Goal: Transaction & Acquisition: Book appointment/travel/reservation

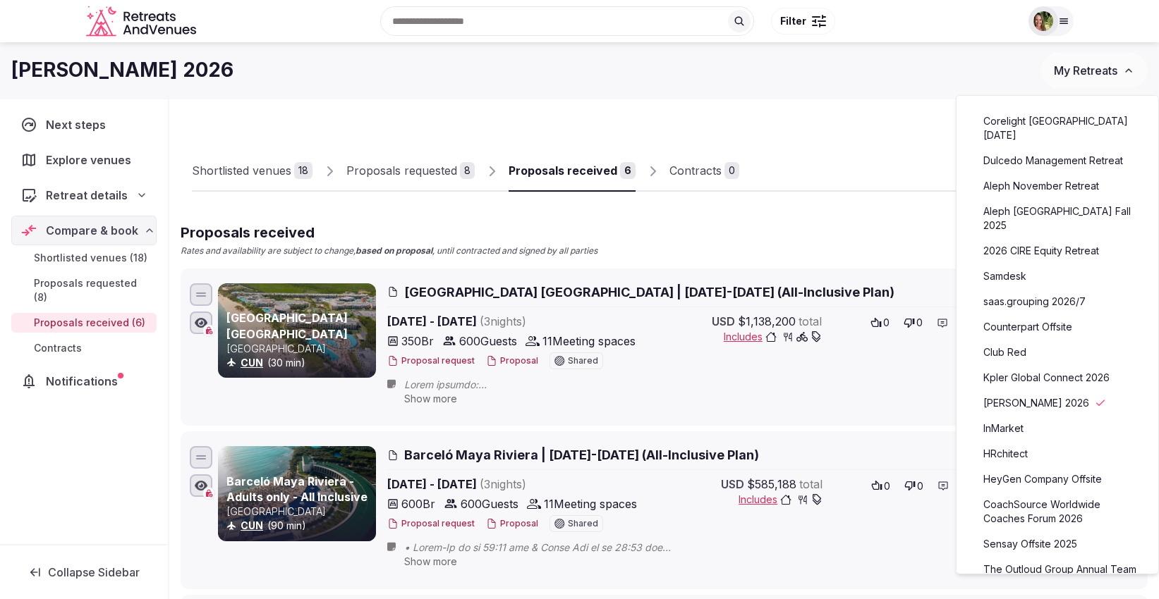
click at [1086, 63] on span "My Retreats" at bounding box center [1085, 70] width 63 height 14
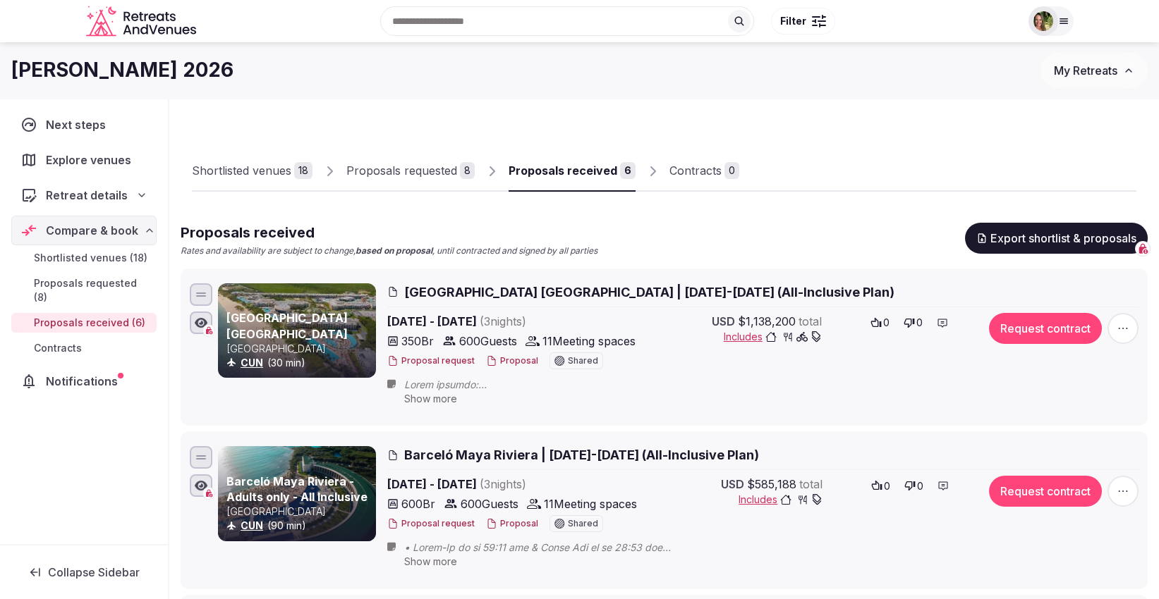
click at [1086, 63] on span "My Retreats" at bounding box center [1085, 70] width 63 height 14
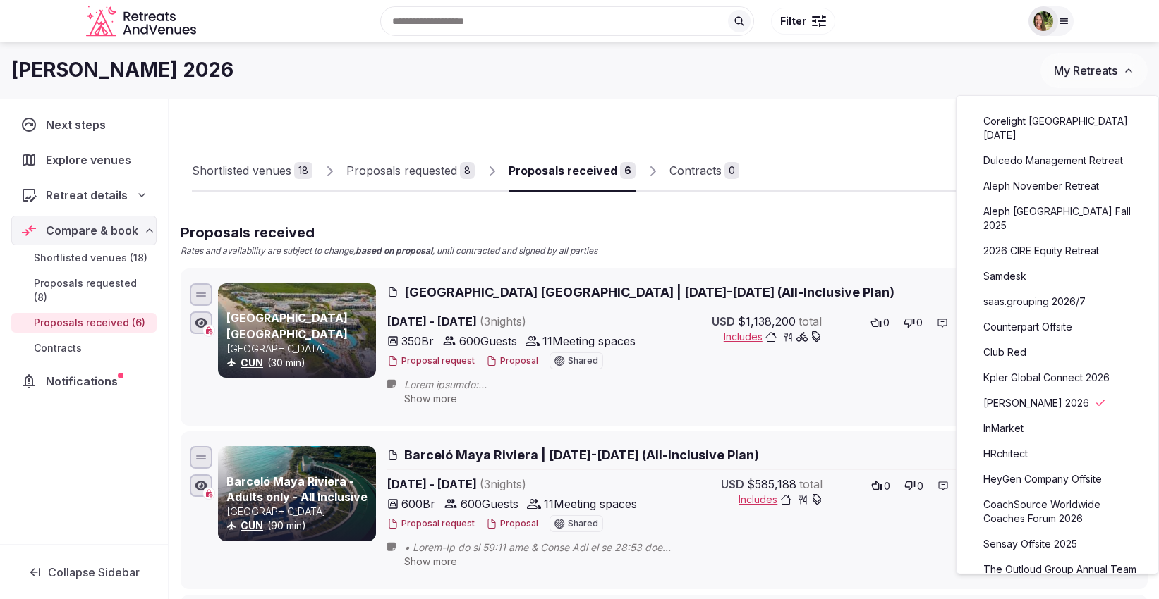
click at [1059, 116] on link "Corelight [GEOGRAPHIC_DATA] [DATE]" at bounding box center [1056, 128] width 173 height 37
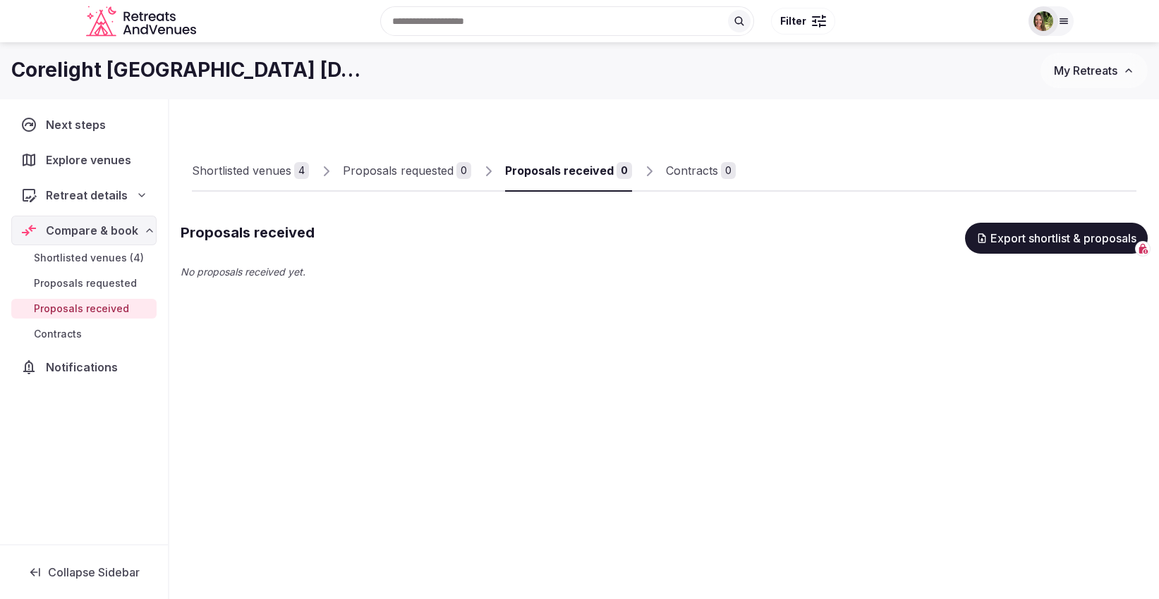
click at [233, 167] on div "Shortlisted venues" at bounding box center [241, 170] width 99 height 17
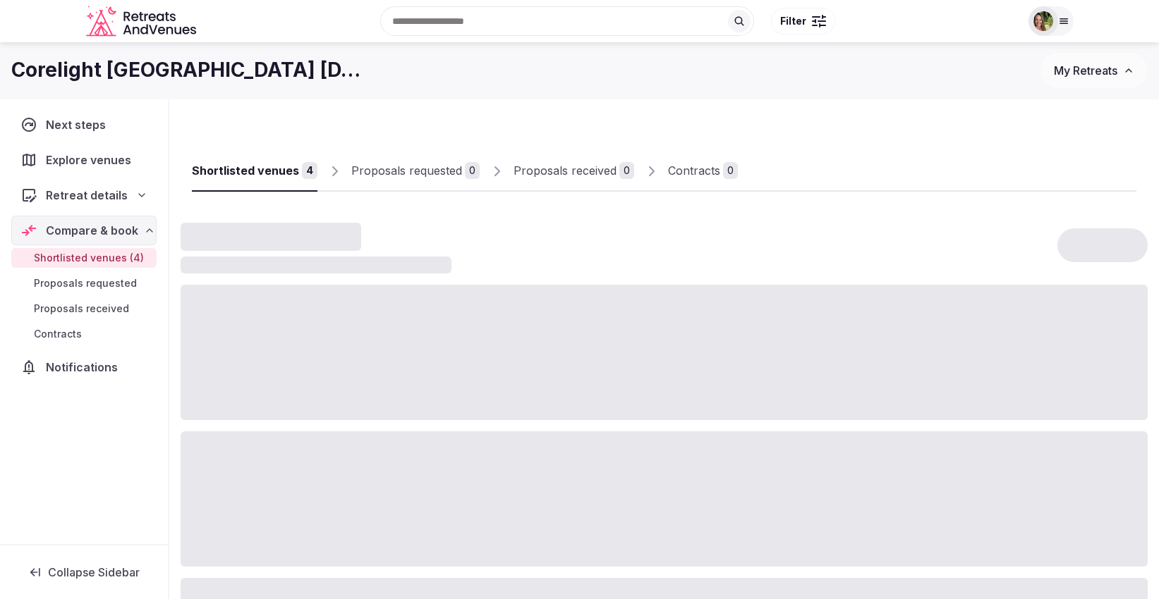
click at [233, 167] on div "Shortlisted venues" at bounding box center [245, 170] width 107 height 17
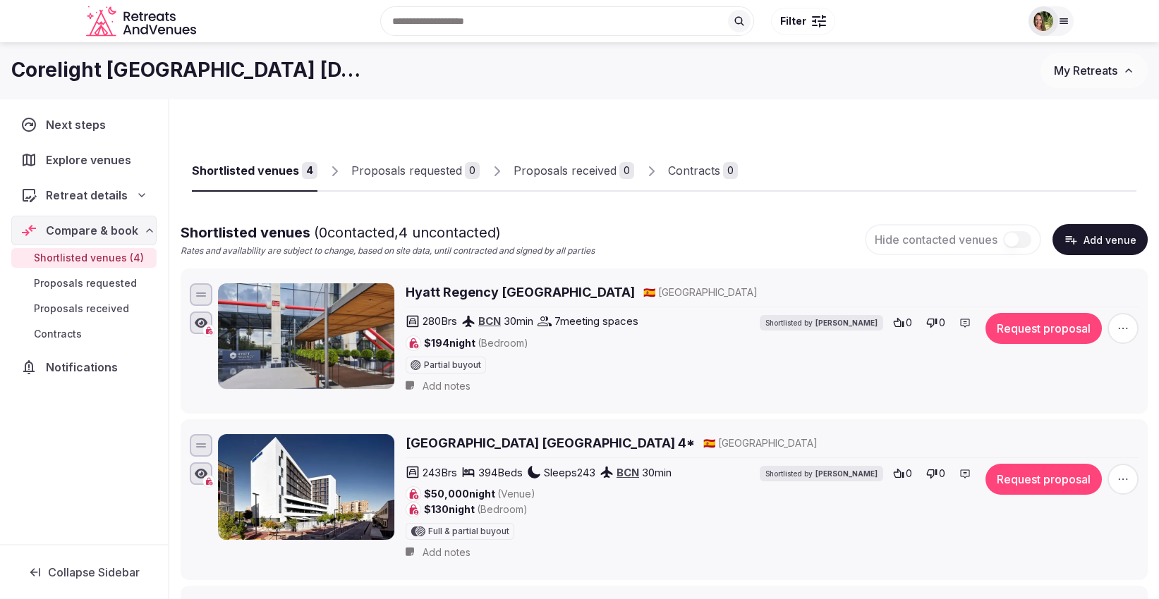
click at [1080, 75] on span "My Retreats" at bounding box center [1085, 70] width 63 height 14
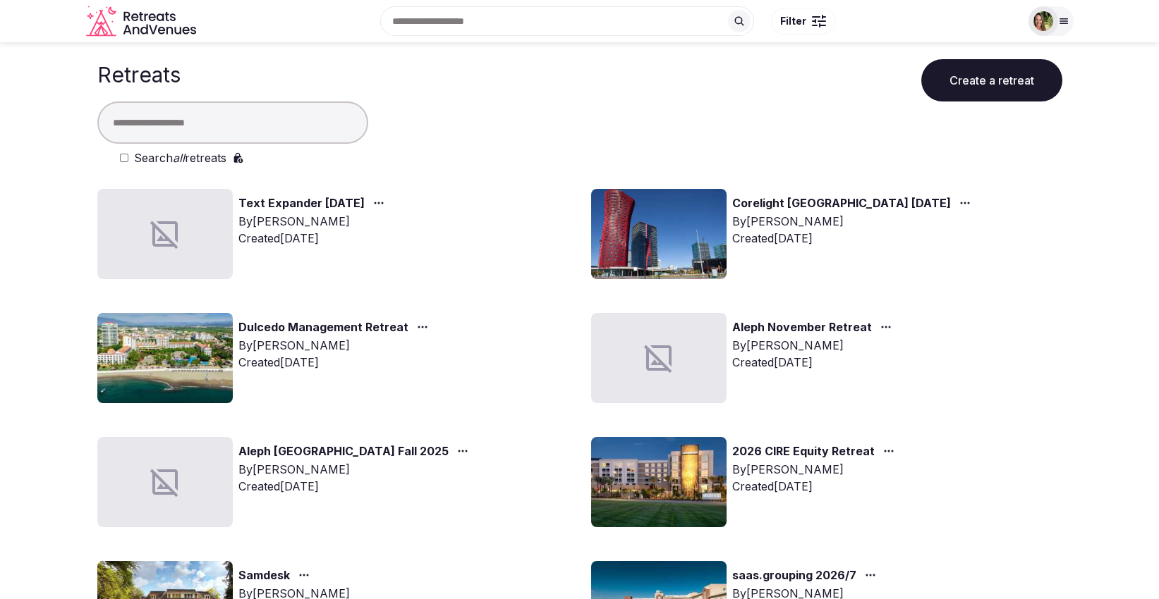
click at [260, 119] on input "text" at bounding box center [232, 123] width 271 height 42
type input "*"
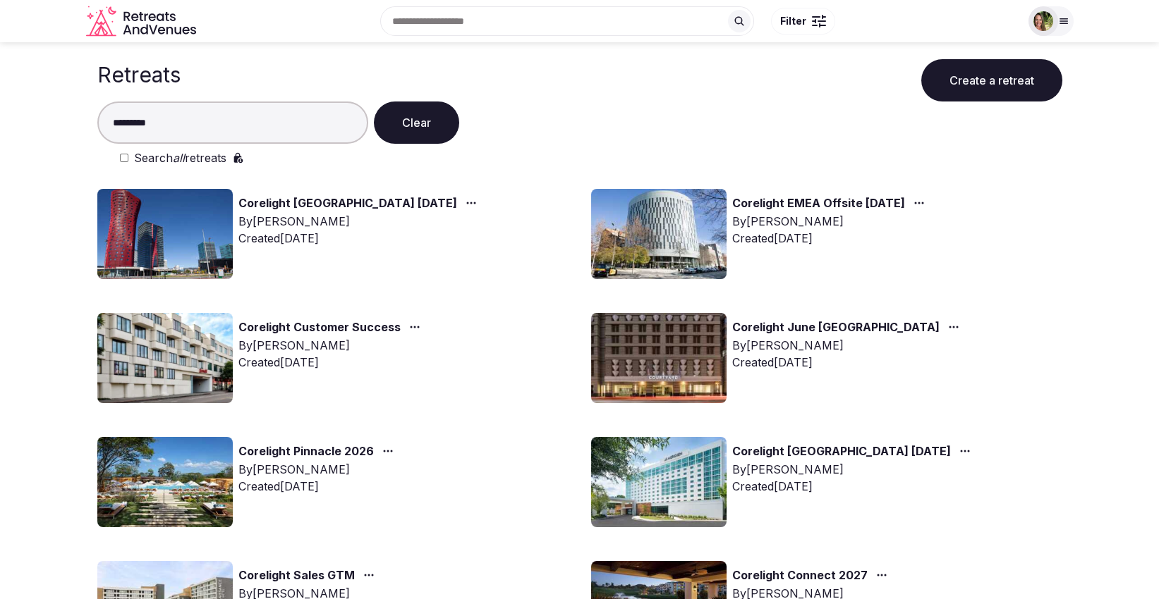
type input "*********"
click at [868, 205] on link "Corelight EMEA Offsite [DATE]" at bounding box center [818, 204] width 173 height 18
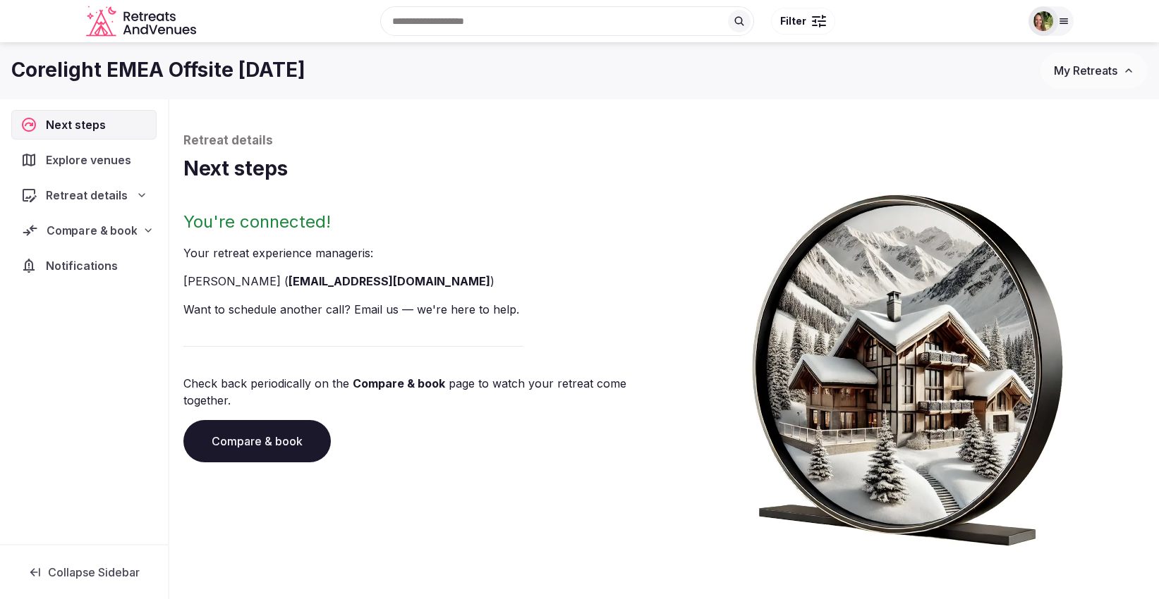
click at [71, 230] on span "Compare & book" at bounding box center [92, 230] width 90 height 17
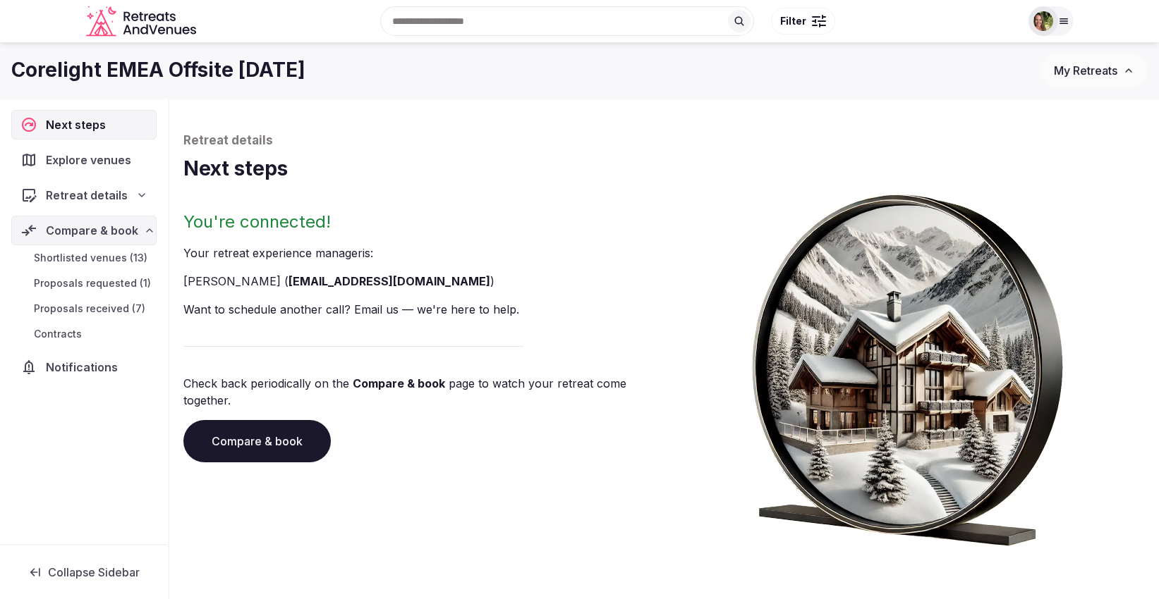
click at [86, 261] on span "Shortlisted venues (13)" at bounding box center [91, 258] width 114 height 14
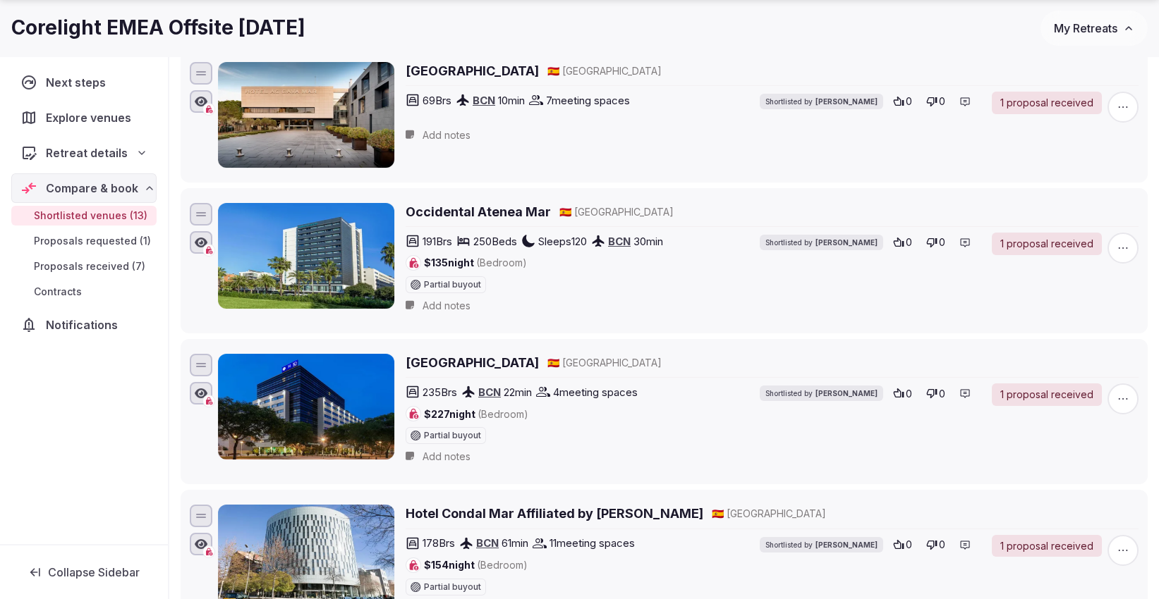
scroll to position [376, 0]
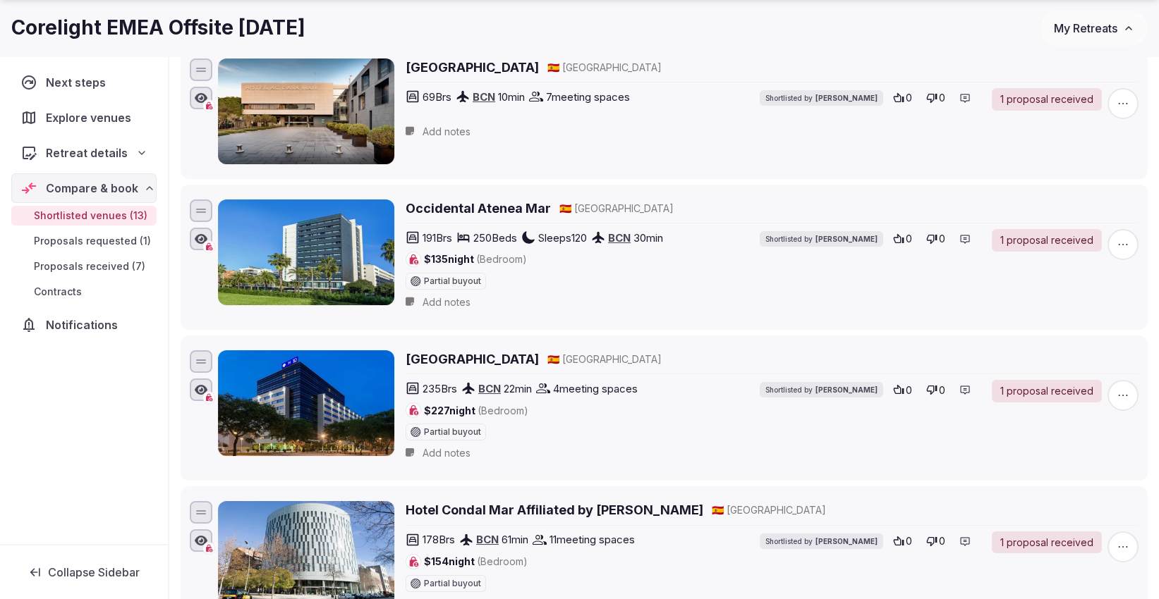
click at [496, 204] on h2 "Occidental Atenea Mar" at bounding box center [477, 209] width 145 height 18
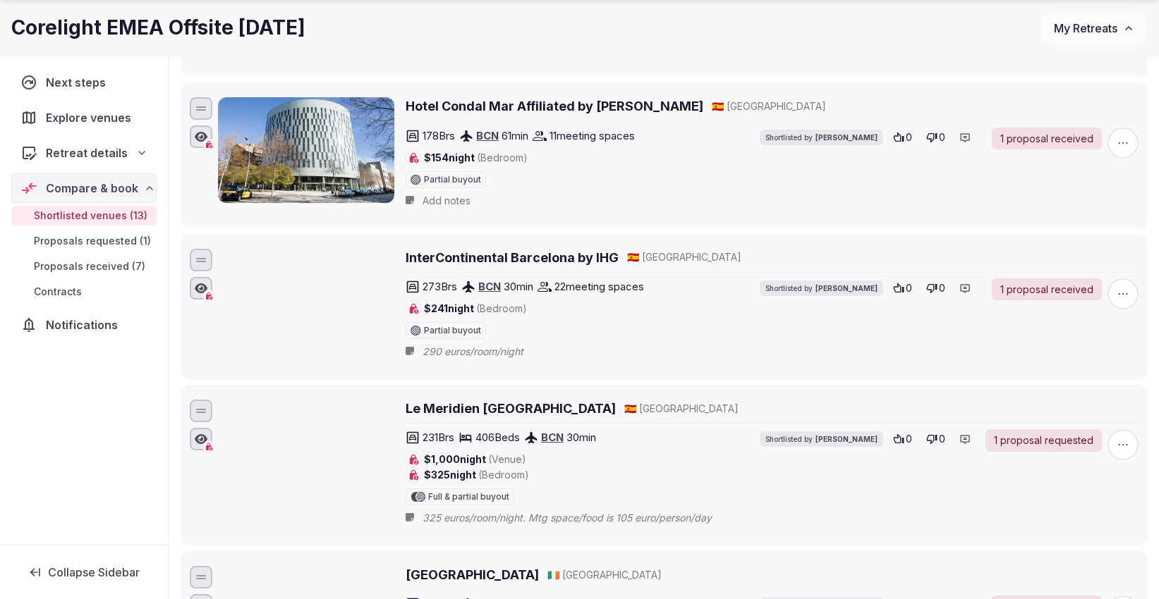
scroll to position [846, 0]
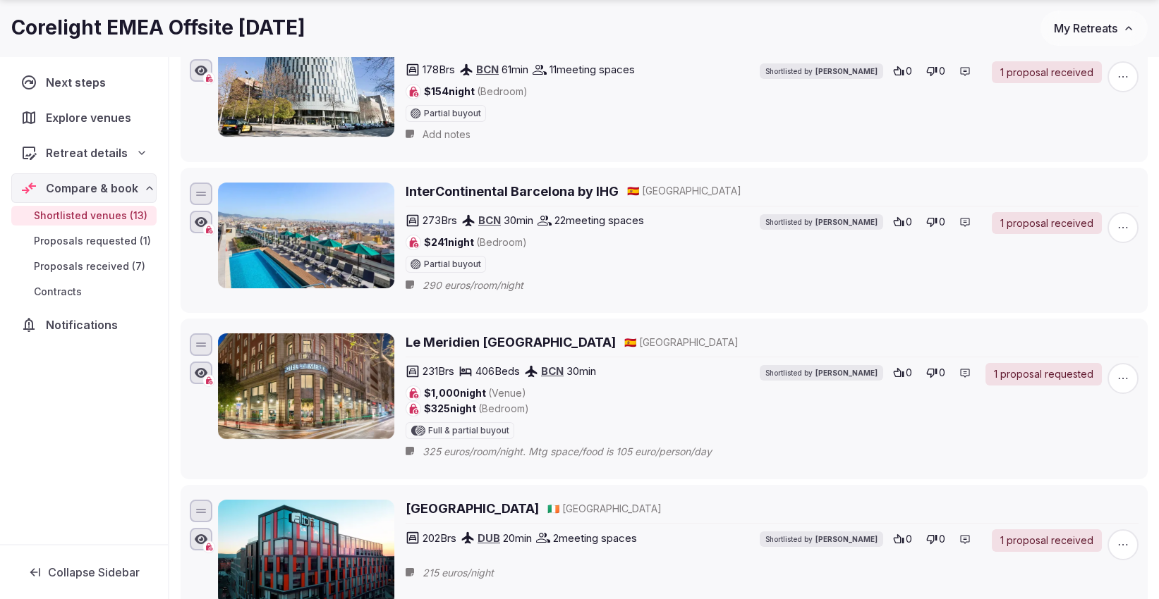
click at [523, 183] on h2 "InterContinental Barcelona by IHG" at bounding box center [511, 192] width 213 height 18
click at [471, 341] on h2 "Le Meridien [GEOGRAPHIC_DATA]" at bounding box center [510, 343] width 210 height 18
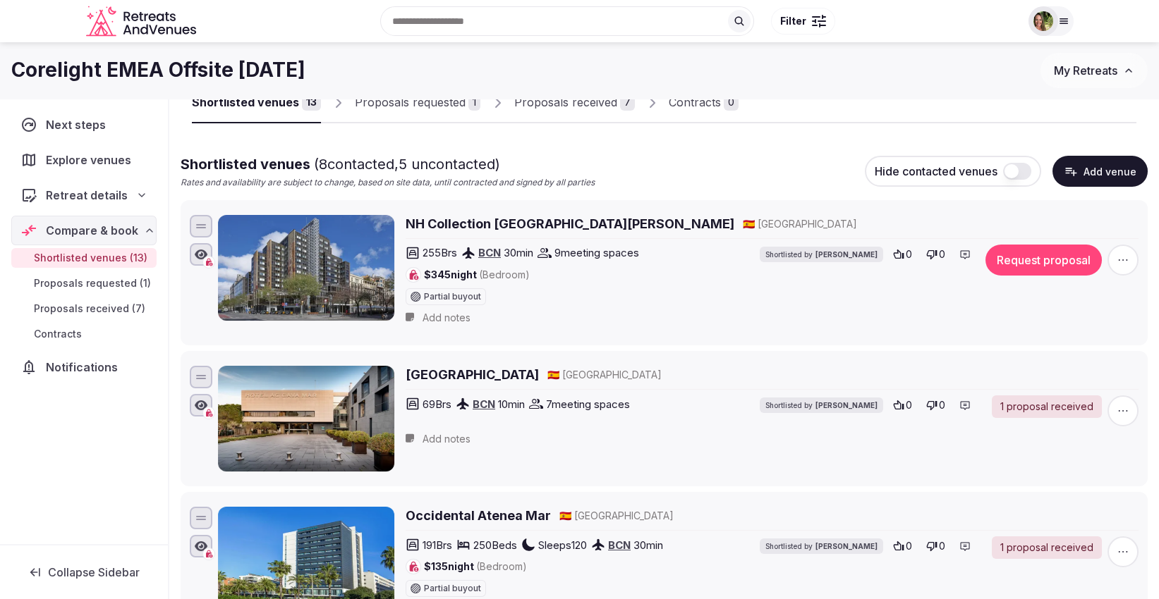
scroll to position [27, 0]
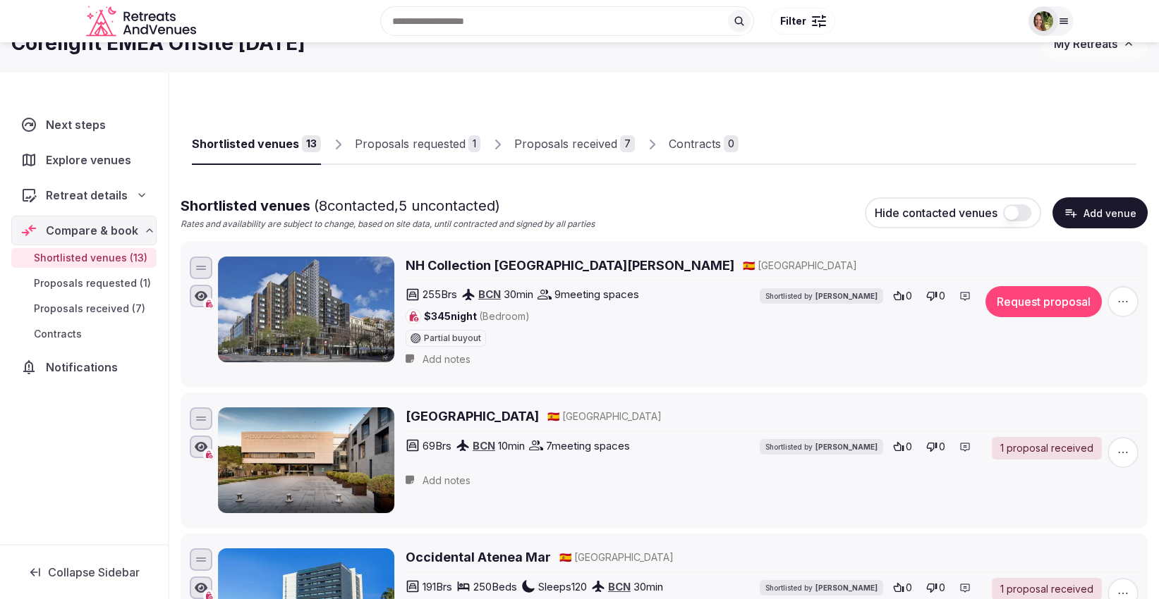
click at [560, 145] on div "Proposals received" at bounding box center [565, 143] width 103 height 17
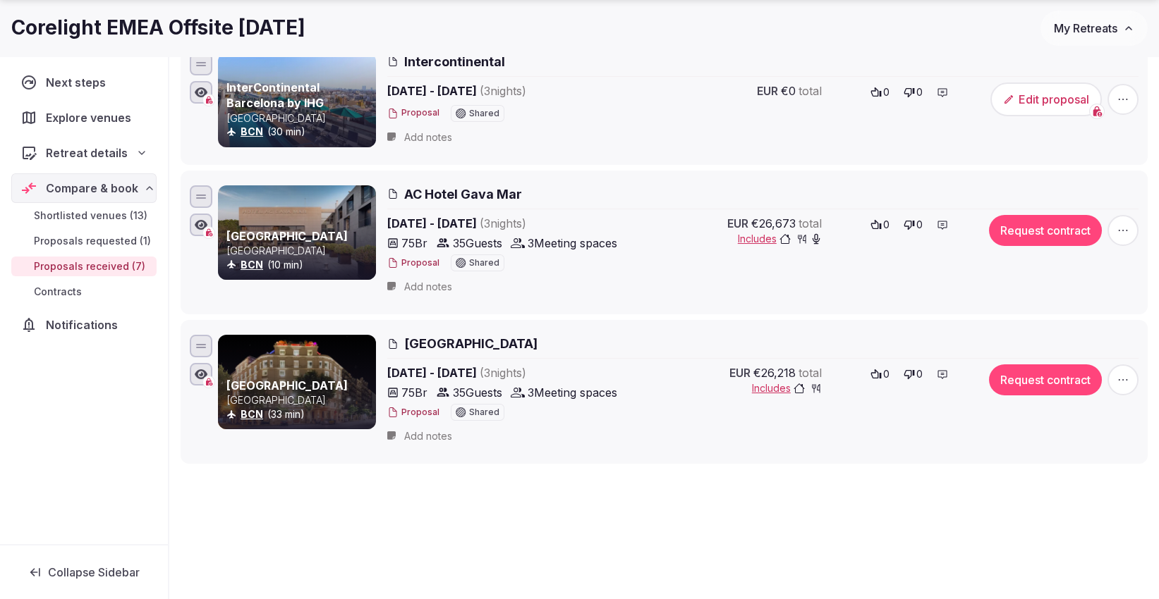
scroll to position [815, 0]
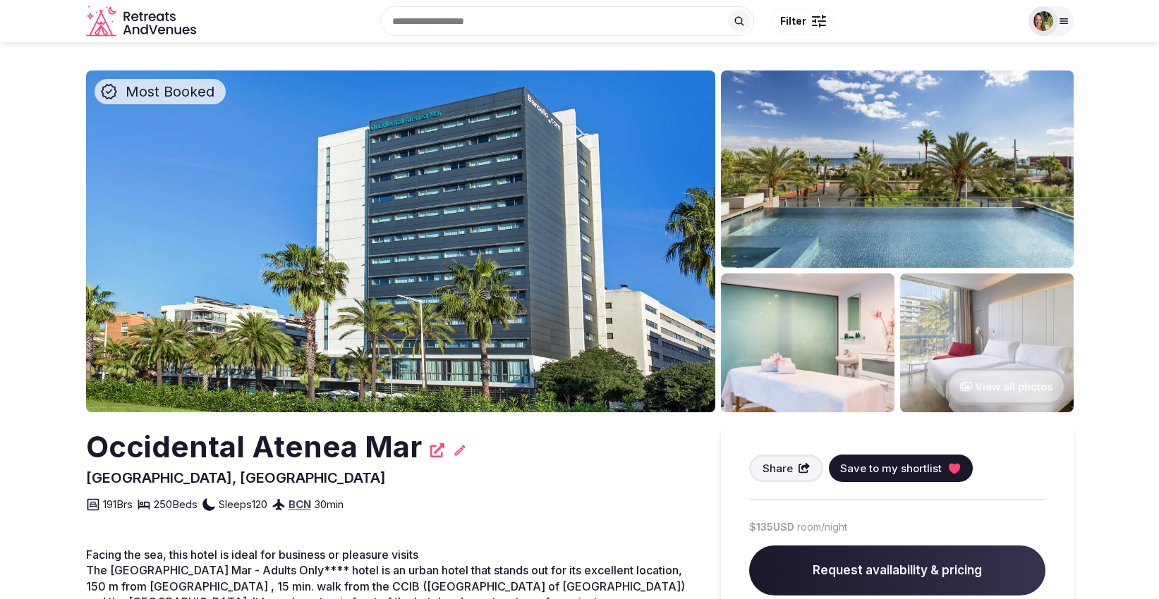
click at [898, 470] on span "Save to my shortlist" at bounding box center [891, 468] width 102 height 15
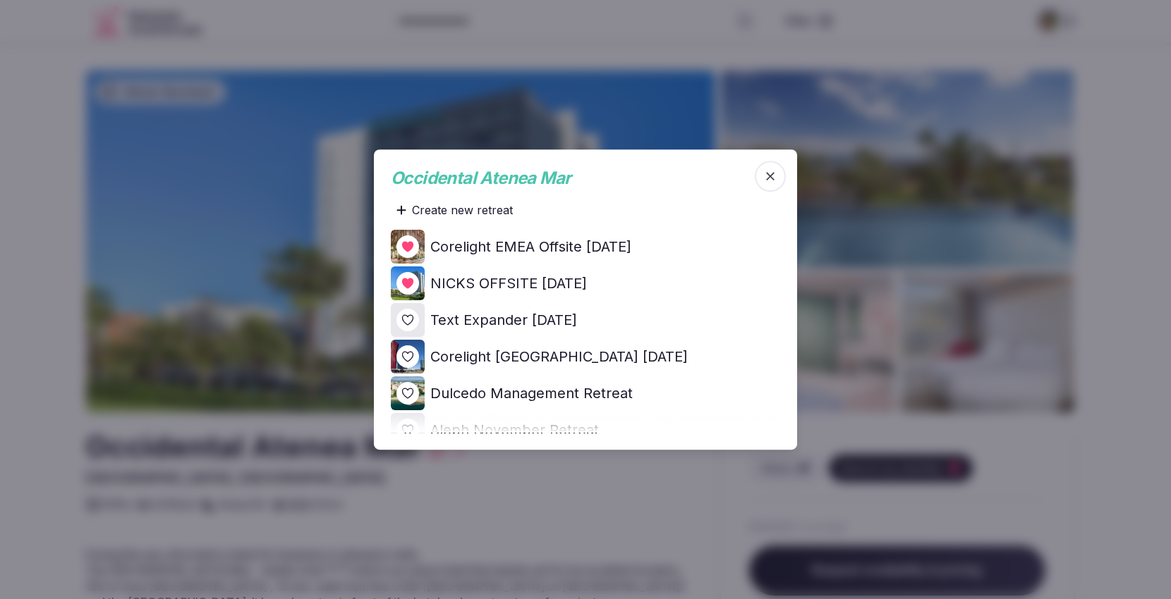
click at [0, 0] on icon at bounding box center [0, 0] width 0 height 0
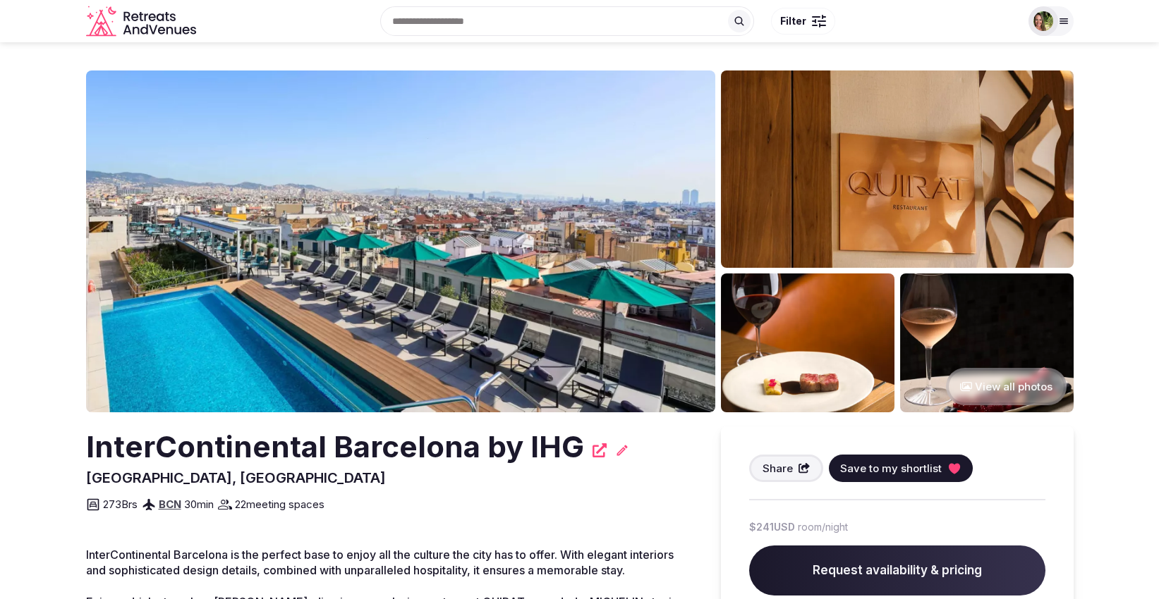
click at [877, 471] on span "Save to my shortlist" at bounding box center [891, 468] width 102 height 15
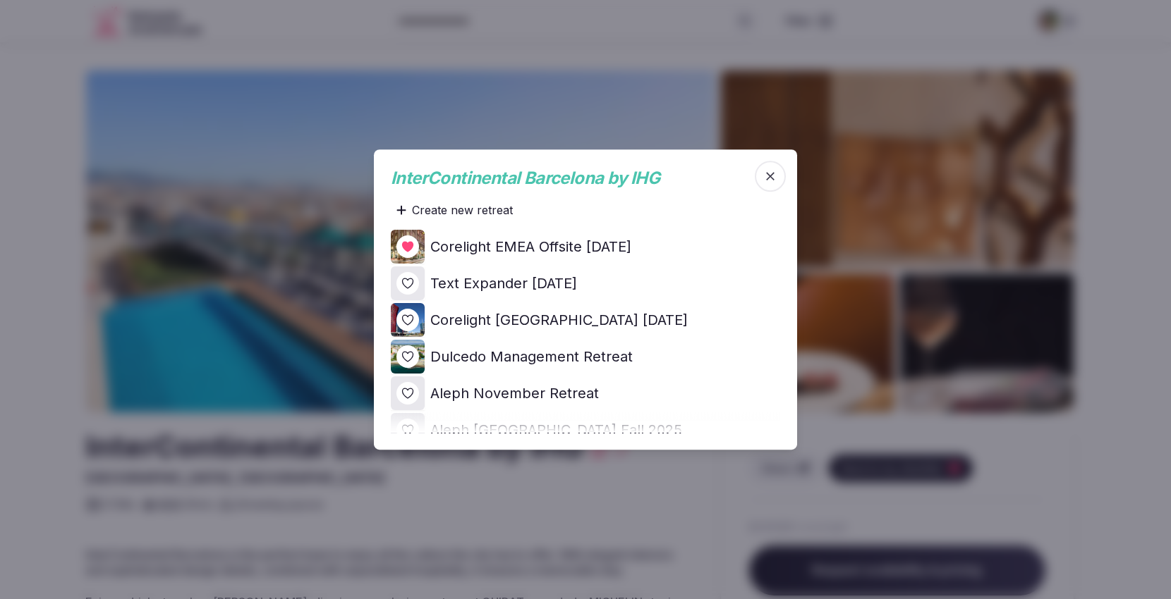
click at [0, 0] on icon at bounding box center [0, 0] width 0 height 0
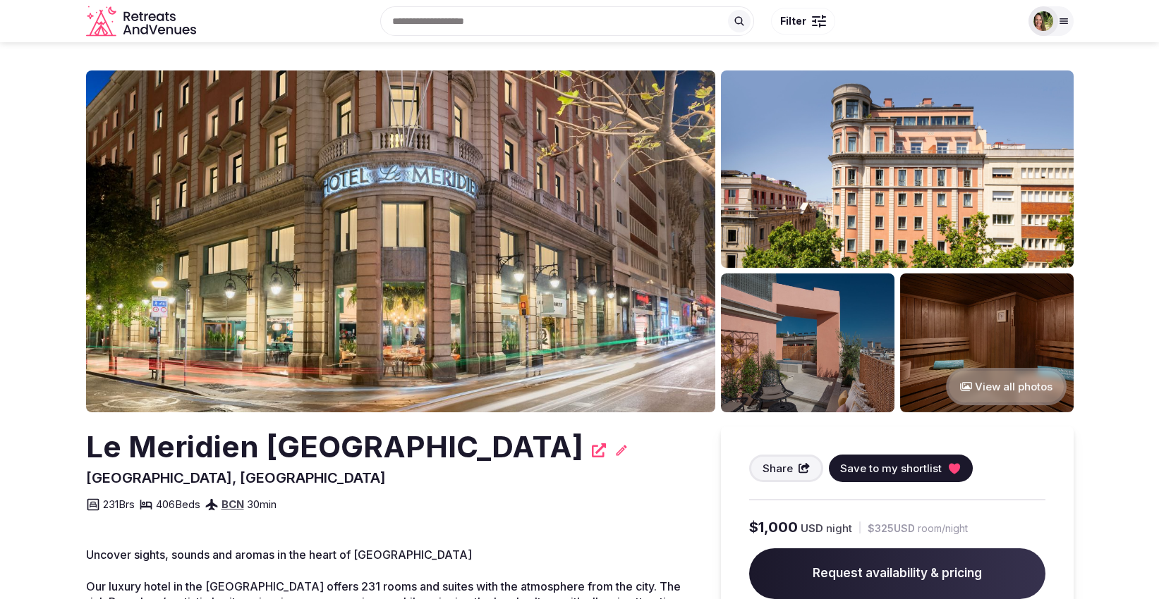
click at [889, 470] on span "Save to my shortlist" at bounding box center [891, 468] width 102 height 15
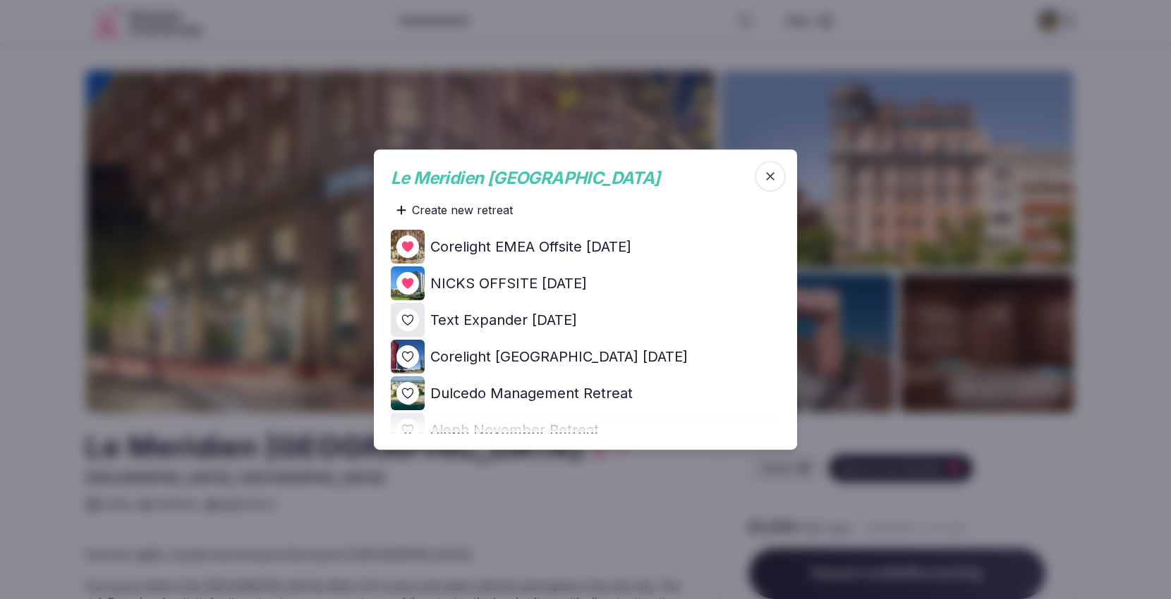
click at [0, 0] on icon at bounding box center [0, 0] width 0 height 0
